Goal: Transaction & Acquisition: Purchase product/service

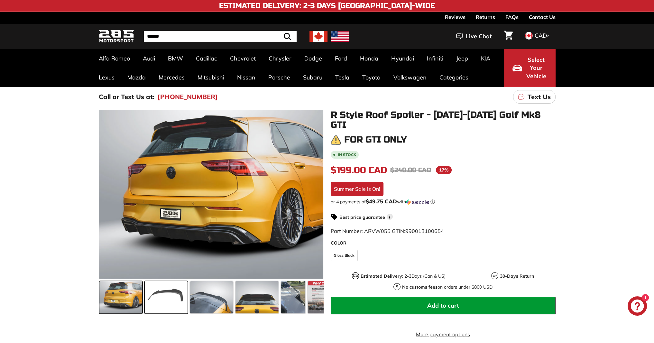
click at [165, 296] on span at bounding box center [166, 297] width 43 height 32
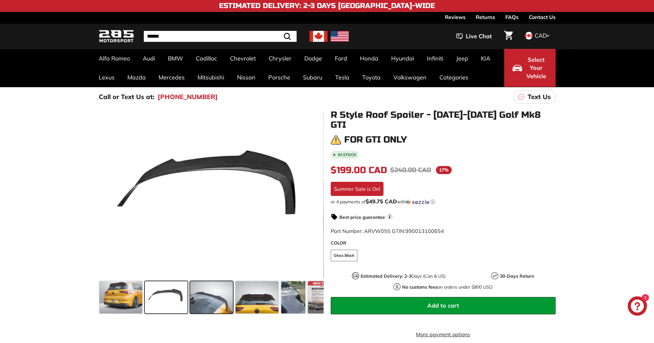
click at [214, 296] on span at bounding box center [211, 297] width 43 height 32
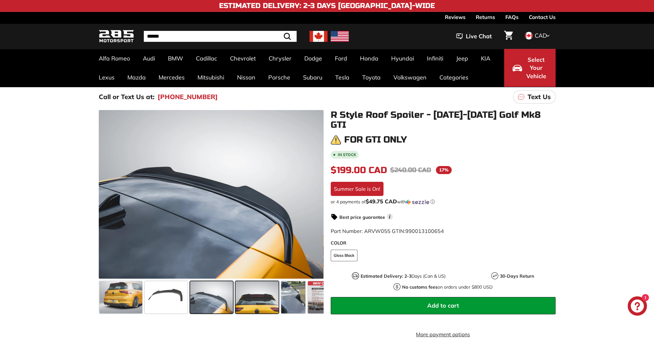
click at [256, 298] on span at bounding box center [257, 297] width 43 height 32
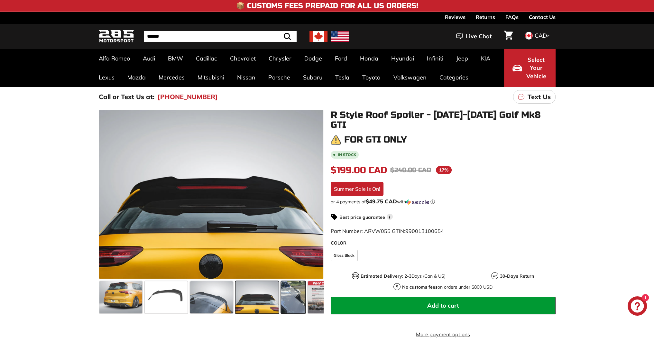
click at [294, 300] on span at bounding box center [293, 297] width 24 height 32
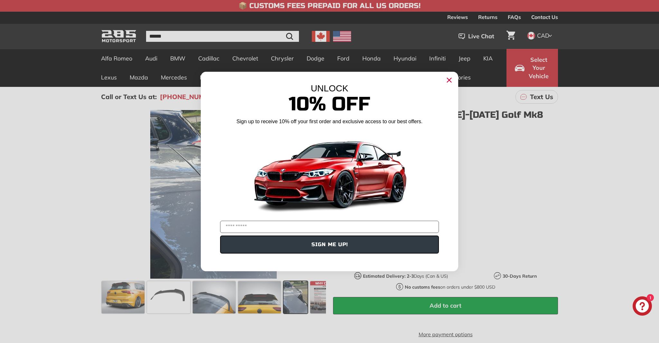
click at [448, 81] on icon "Close dialog" at bounding box center [449, 80] width 4 height 4
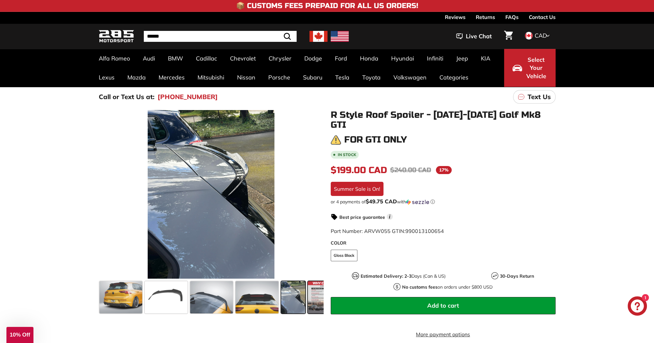
click at [314, 292] on span at bounding box center [324, 297] width 32 height 32
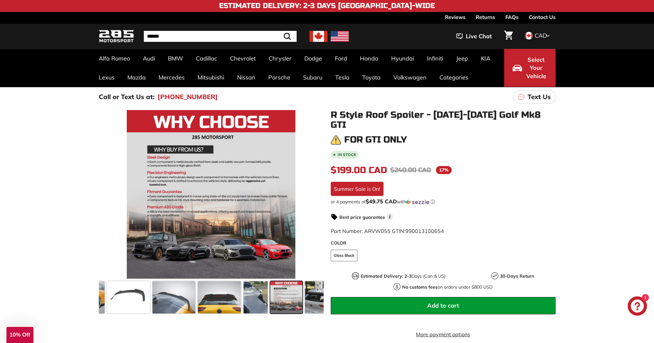
scroll to position [0, 44]
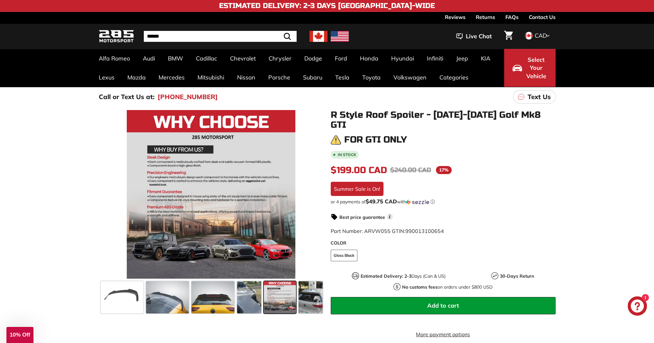
click at [314, 292] on span at bounding box center [311, 297] width 24 height 32
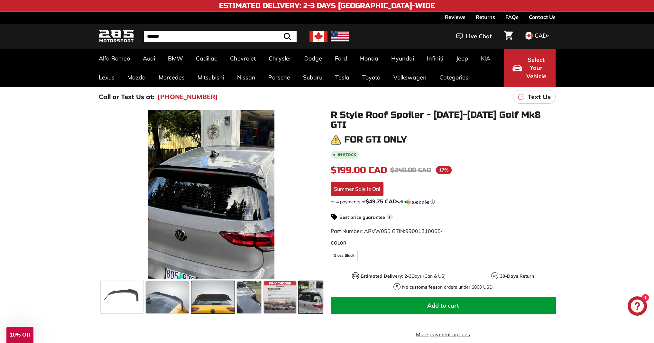
click at [209, 294] on span at bounding box center [213, 297] width 43 height 32
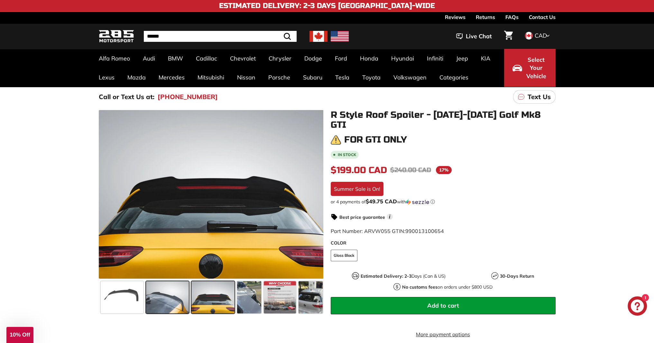
click at [179, 295] on span at bounding box center [167, 297] width 43 height 32
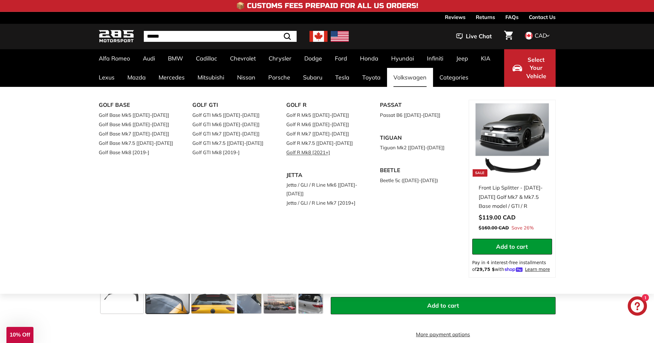
click at [322, 154] on link "Golf R Mk8 [2021+]" at bounding box center [324, 152] width 76 height 9
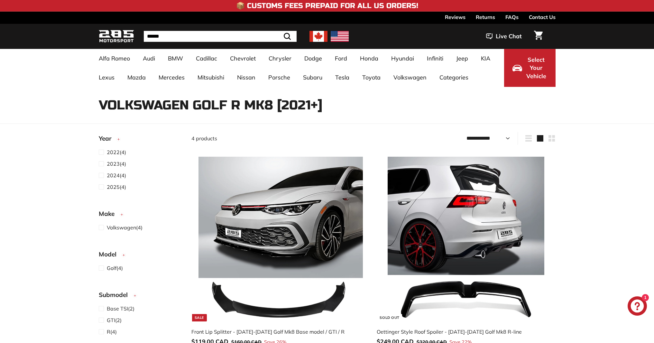
select select "**********"
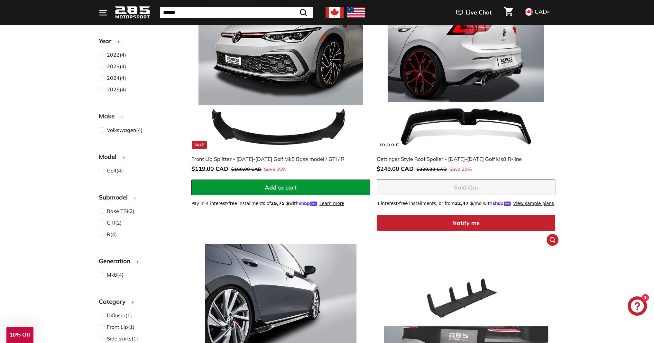
scroll to position [32, 0]
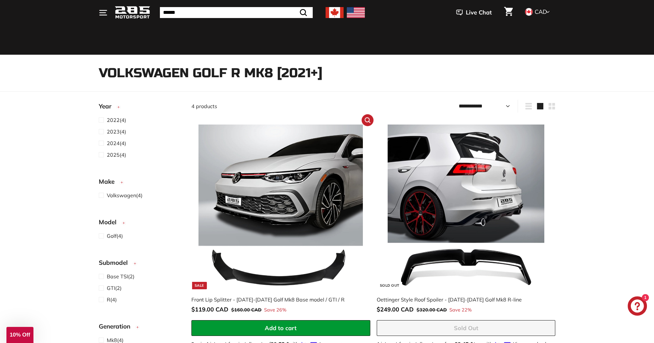
click at [304, 186] on img at bounding box center [281, 207] width 164 height 164
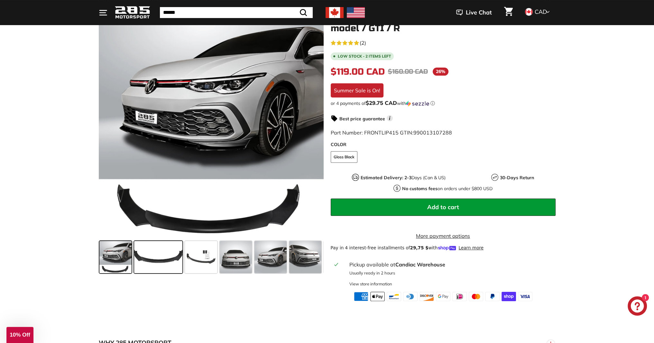
click at [165, 258] on span at bounding box center [158, 257] width 48 height 32
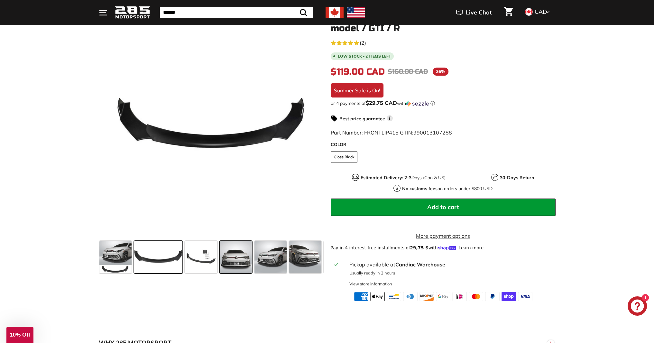
click at [228, 258] on span at bounding box center [236, 257] width 32 height 32
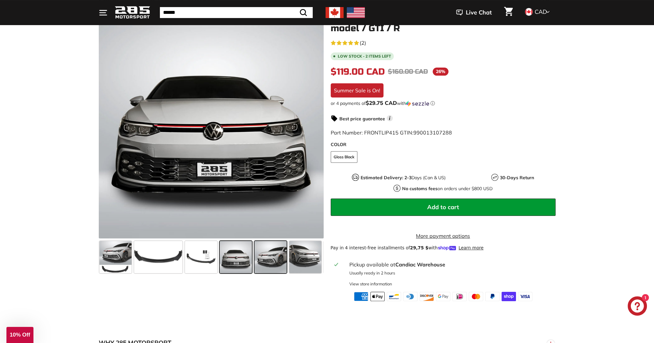
click at [274, 258] on span at bounding box center [271, 257] width 32 height 32
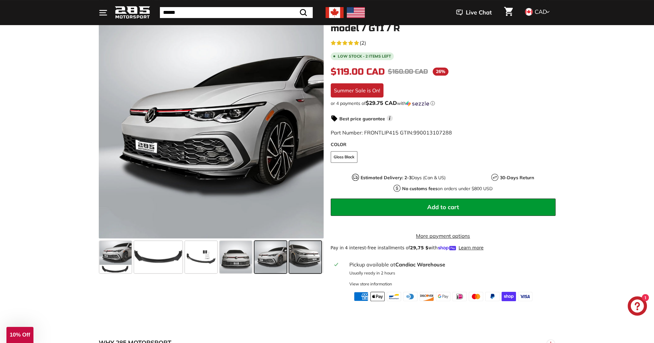
click at [317, 258] on span at bounding box center [305, 257] width 32 height 32
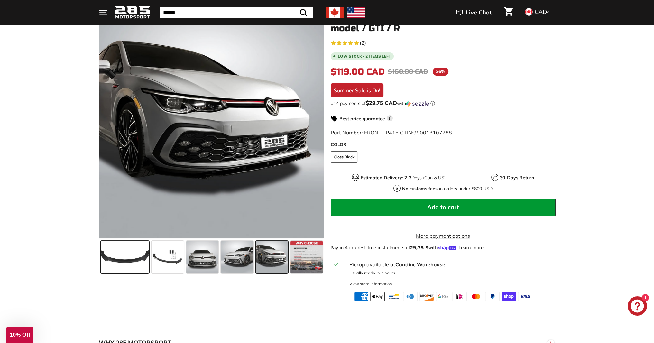
click at [121, 257] on span at bounding box center [125, 257] width 48 height 32
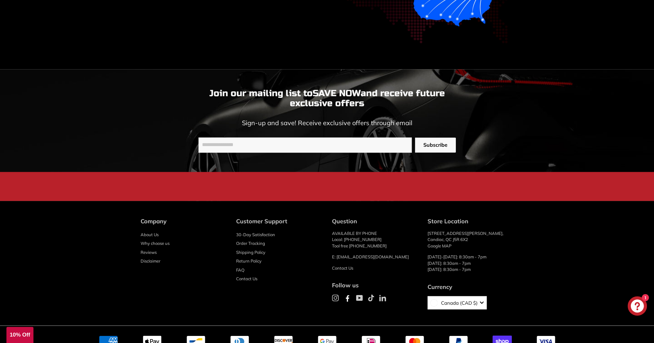
scroll to position [1387, 0]
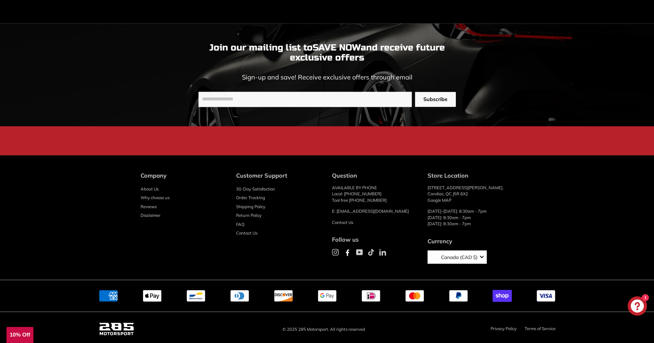
drag, startPoint x: 327, startPoint y: 217, endPoint x: 330, endPoint y: 107, distance: 110.1
drag, startPoint x: 152, startPoint y: 174, endPoint x: 158, endPoint y: 64, distance: 110.3
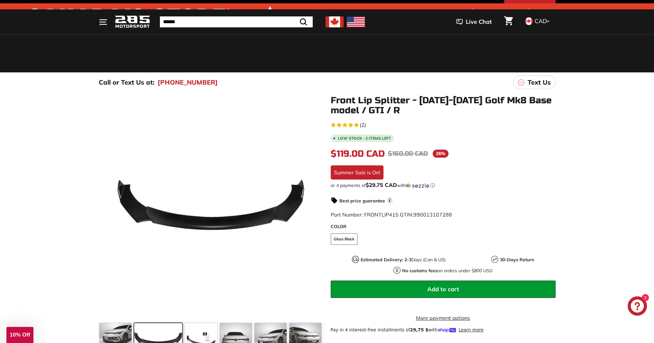
scroll to position [32, 0]
